Goal: Information Seeking & Learning: Learn about a topic

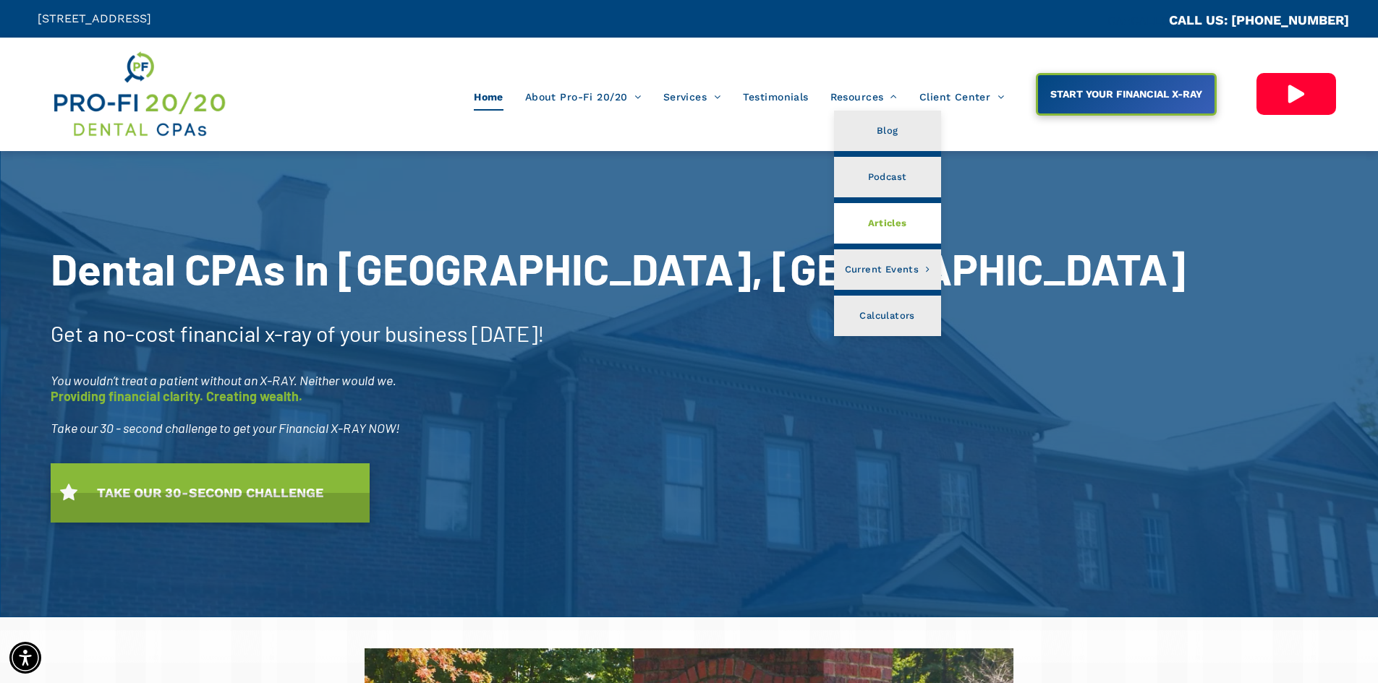
click at [879, 223] on span "Articles" at bounding box center [887, 223] width 39 height 19
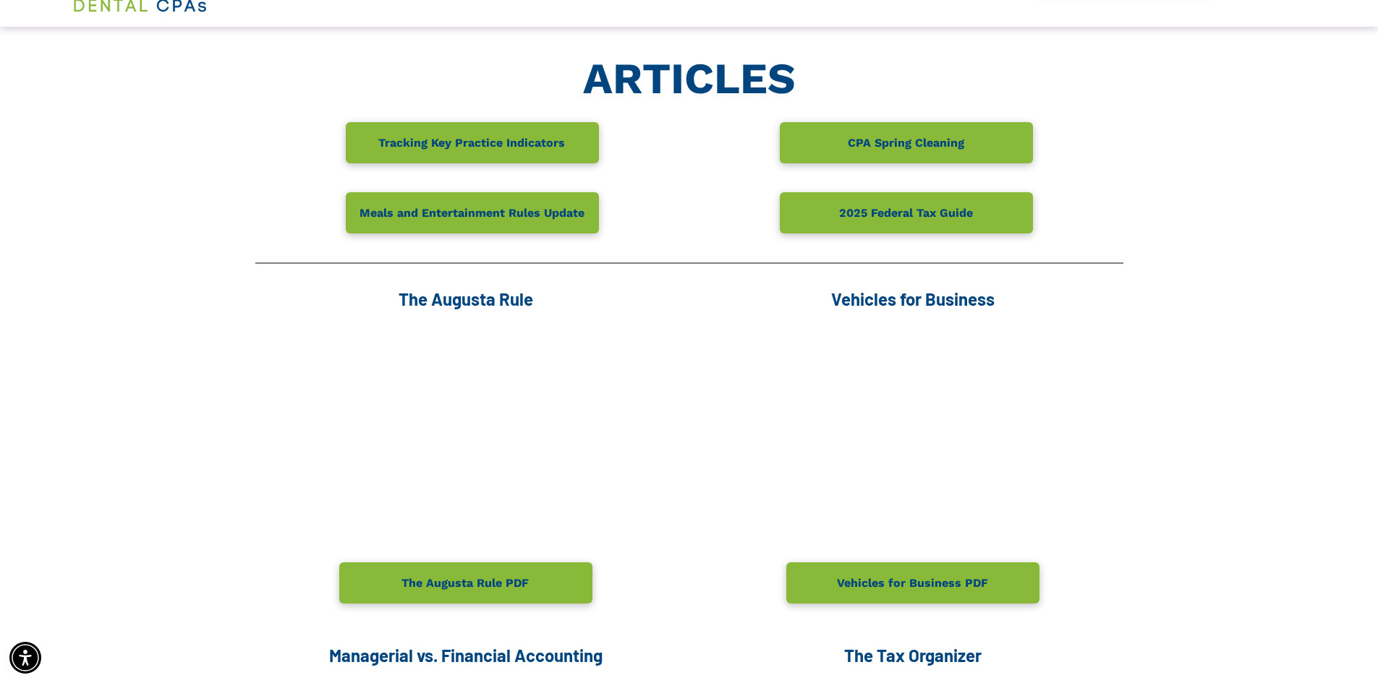
scroll to position [145, 0]
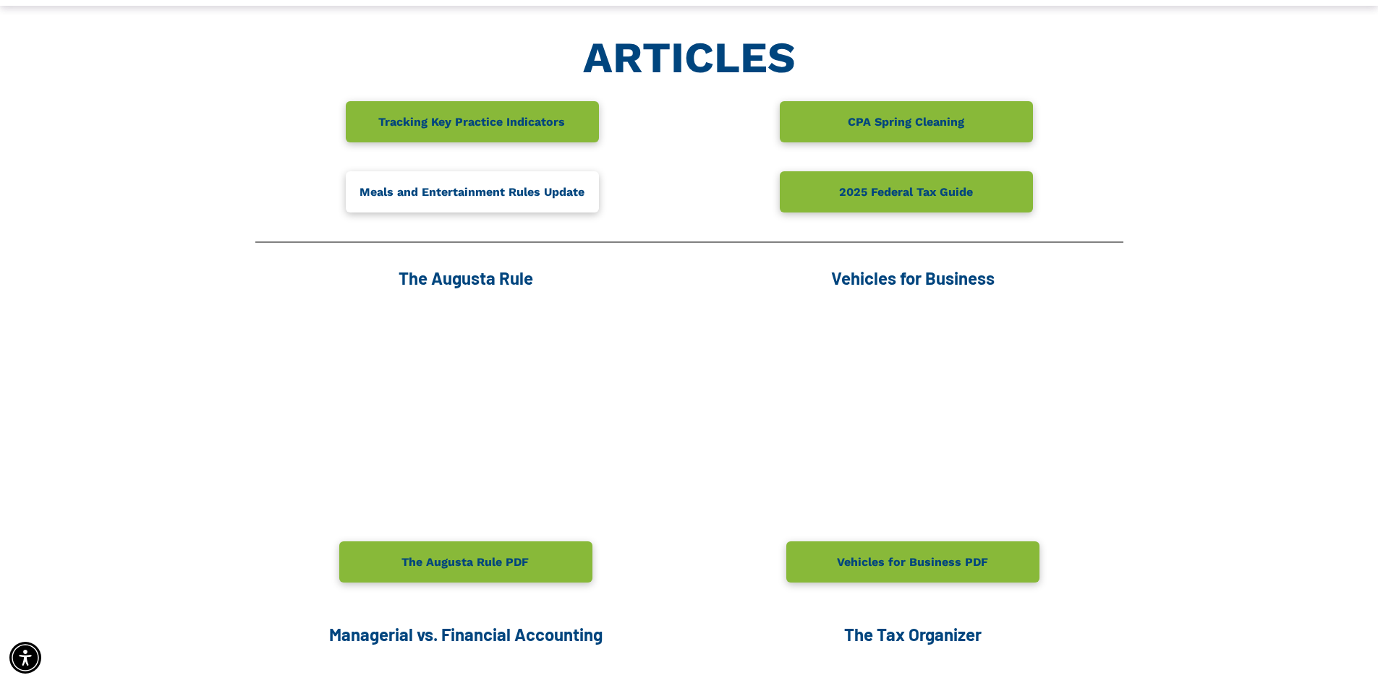
click at [501, 191] on span "Meals and Entertainment Rules Update" at bounding box center [471, 192] width 235 height 28
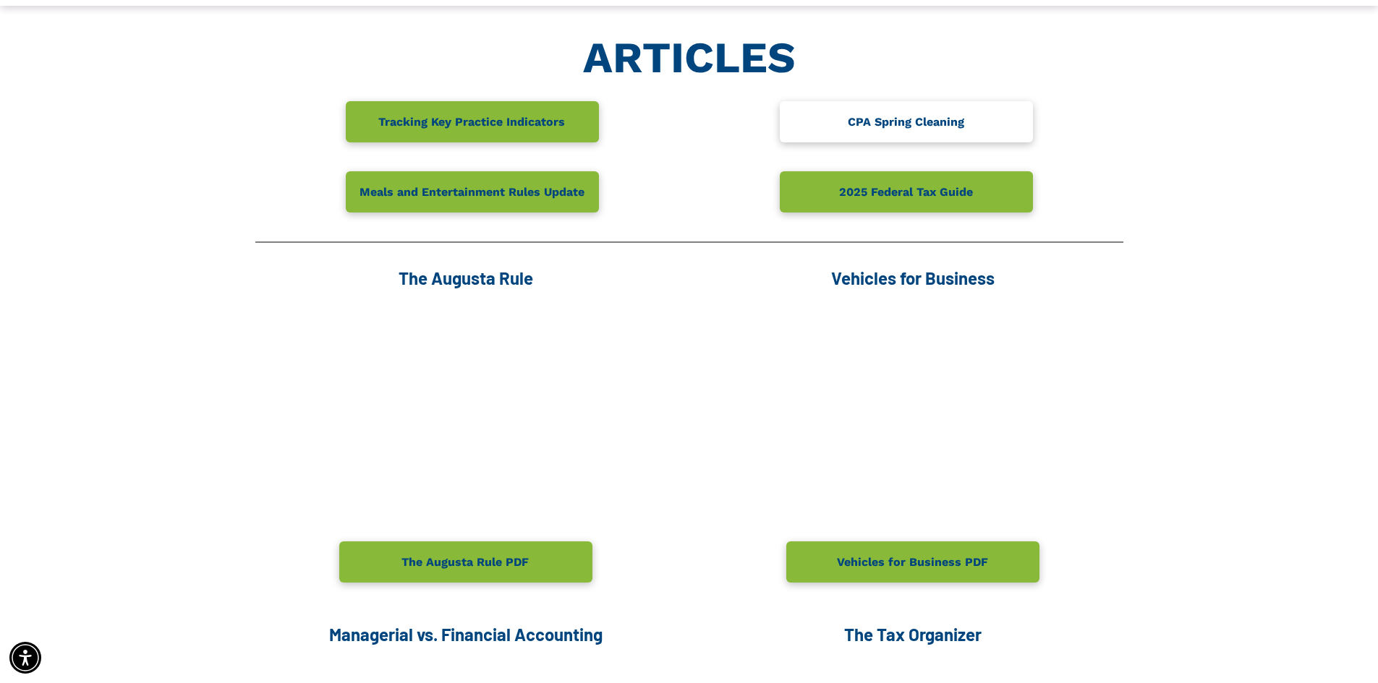
click at [897, 115] on span "CPA Spring Cleaning" at bounding box center [905, 122] width 127 height 28
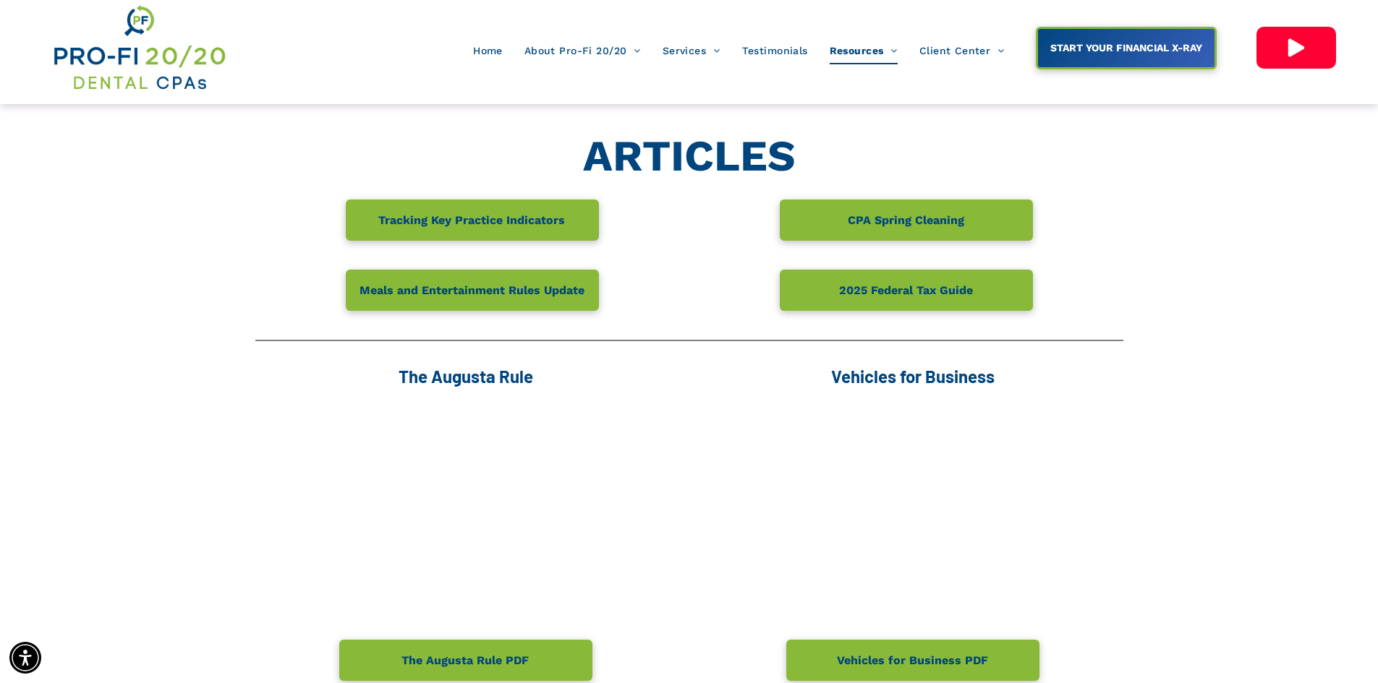
scroll to position [0, 0]
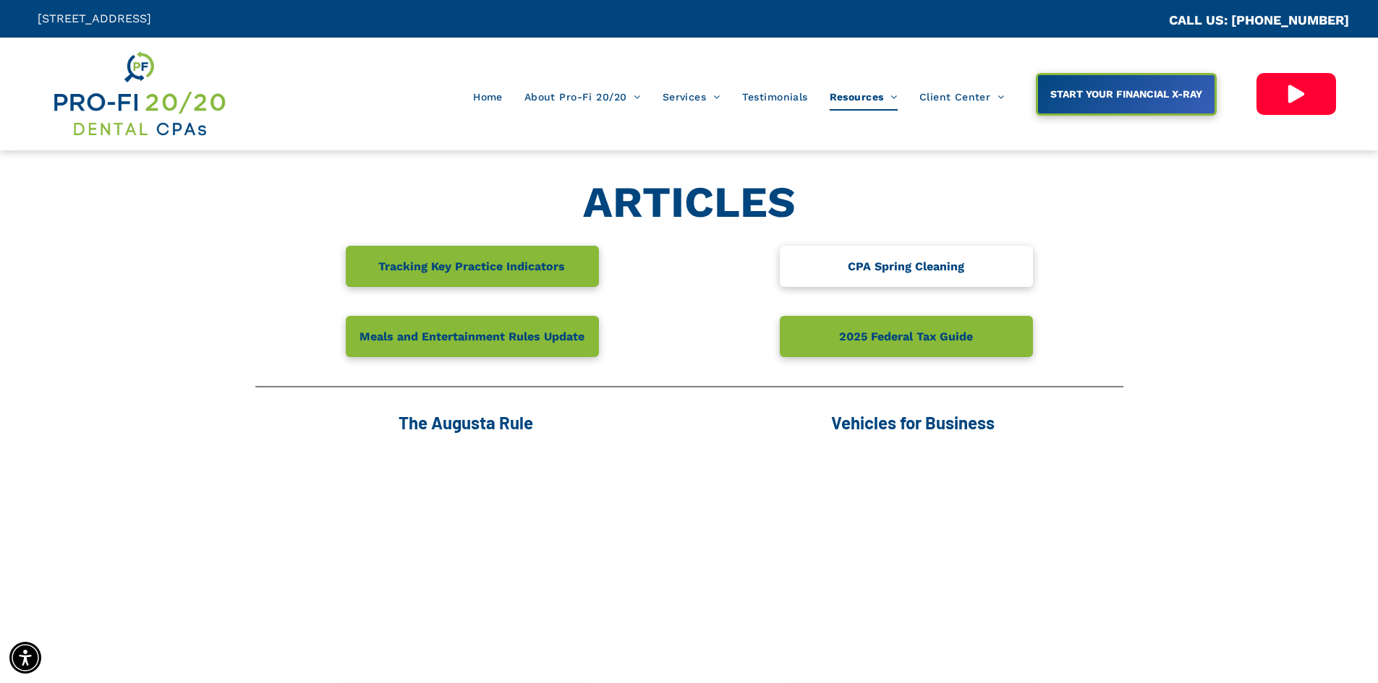
click at [979, 268] on link "CPA Spring Cleaning" at bounding box center [906, 266] width 253 height 41
